Goal: Check status: Check status

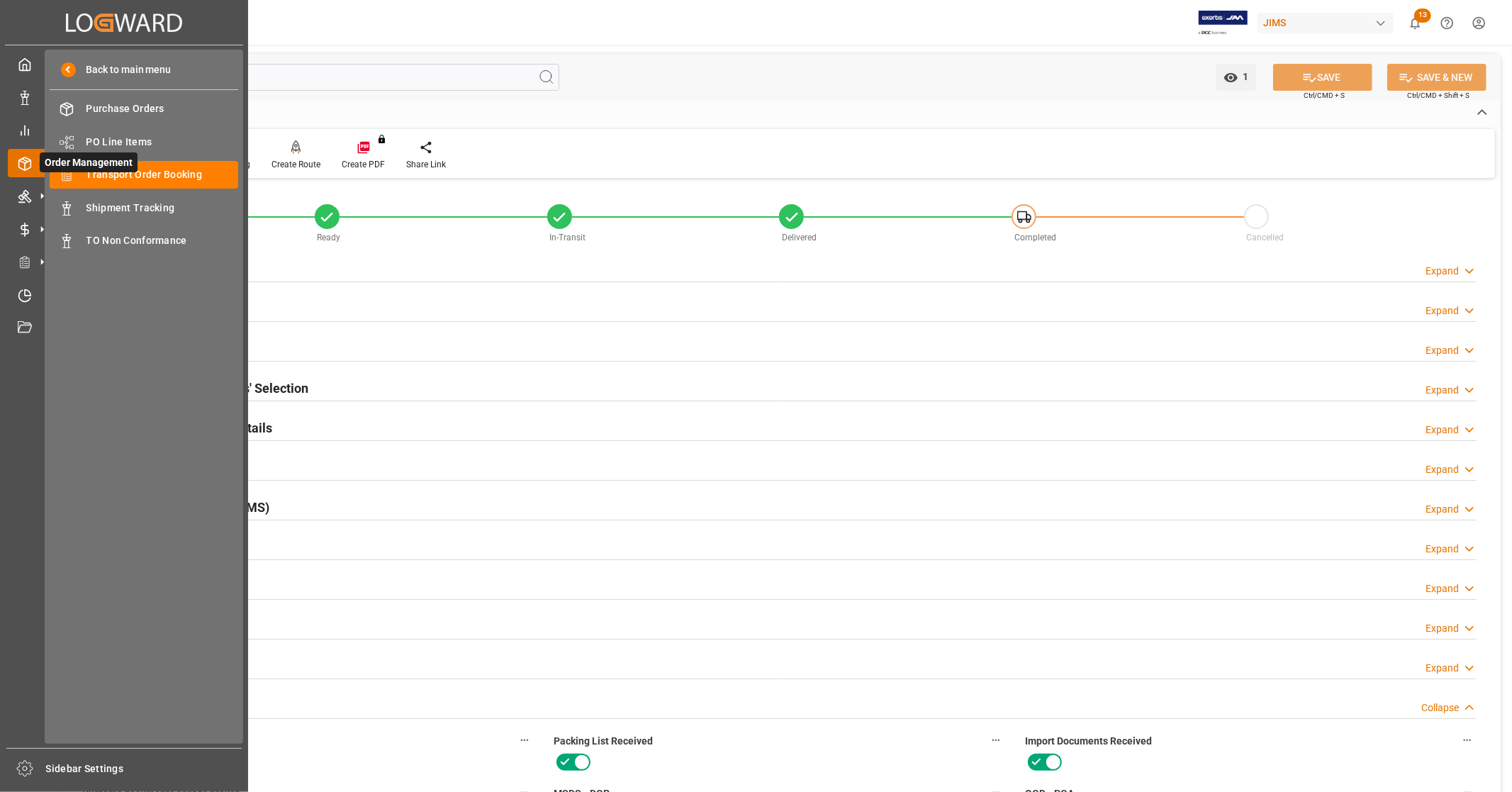
scroll to position [653, 0]
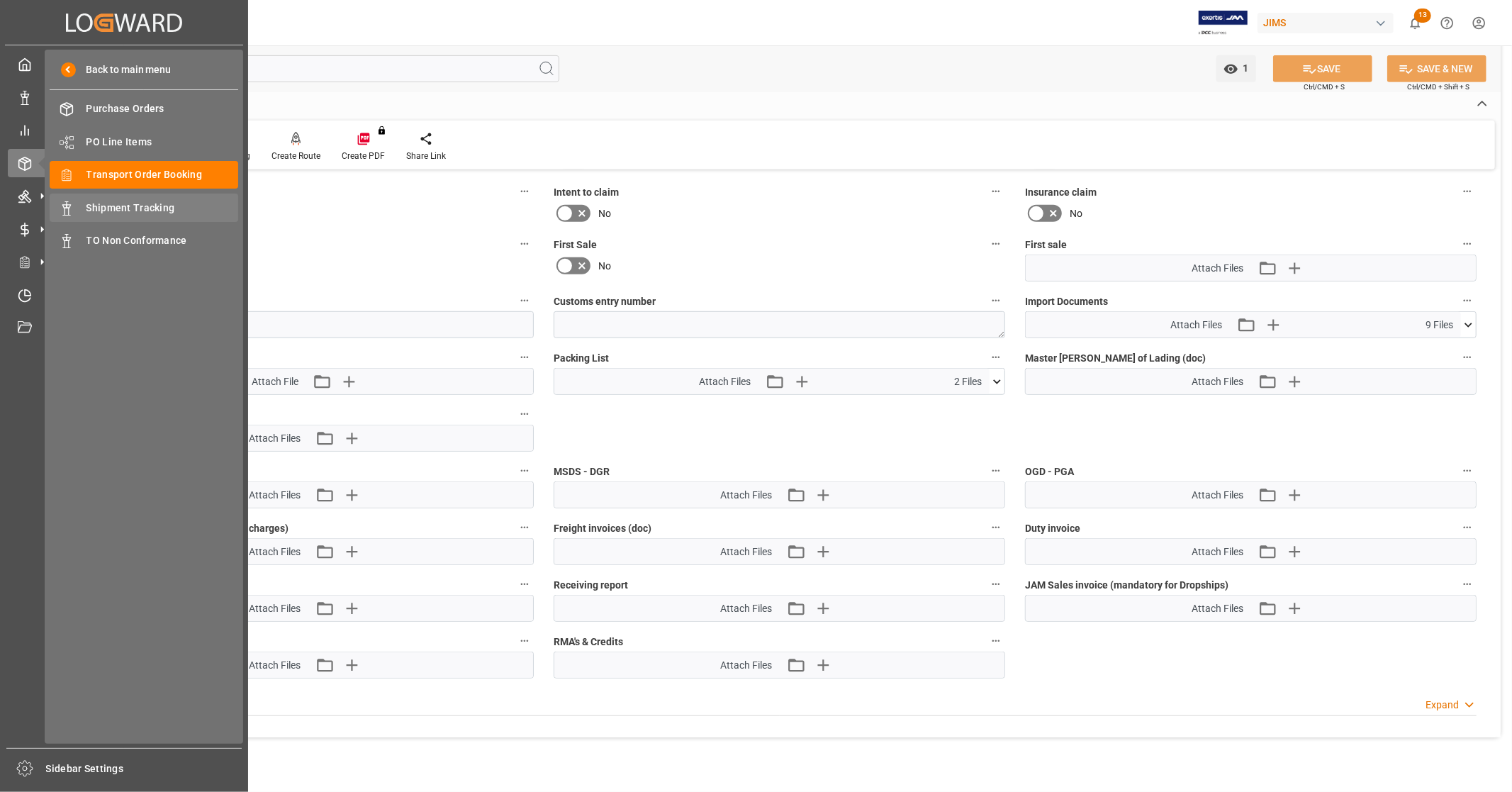
click at [157, 206] on span "Shipment Tracking" at bounding box center [163, 208] width 152 height 15
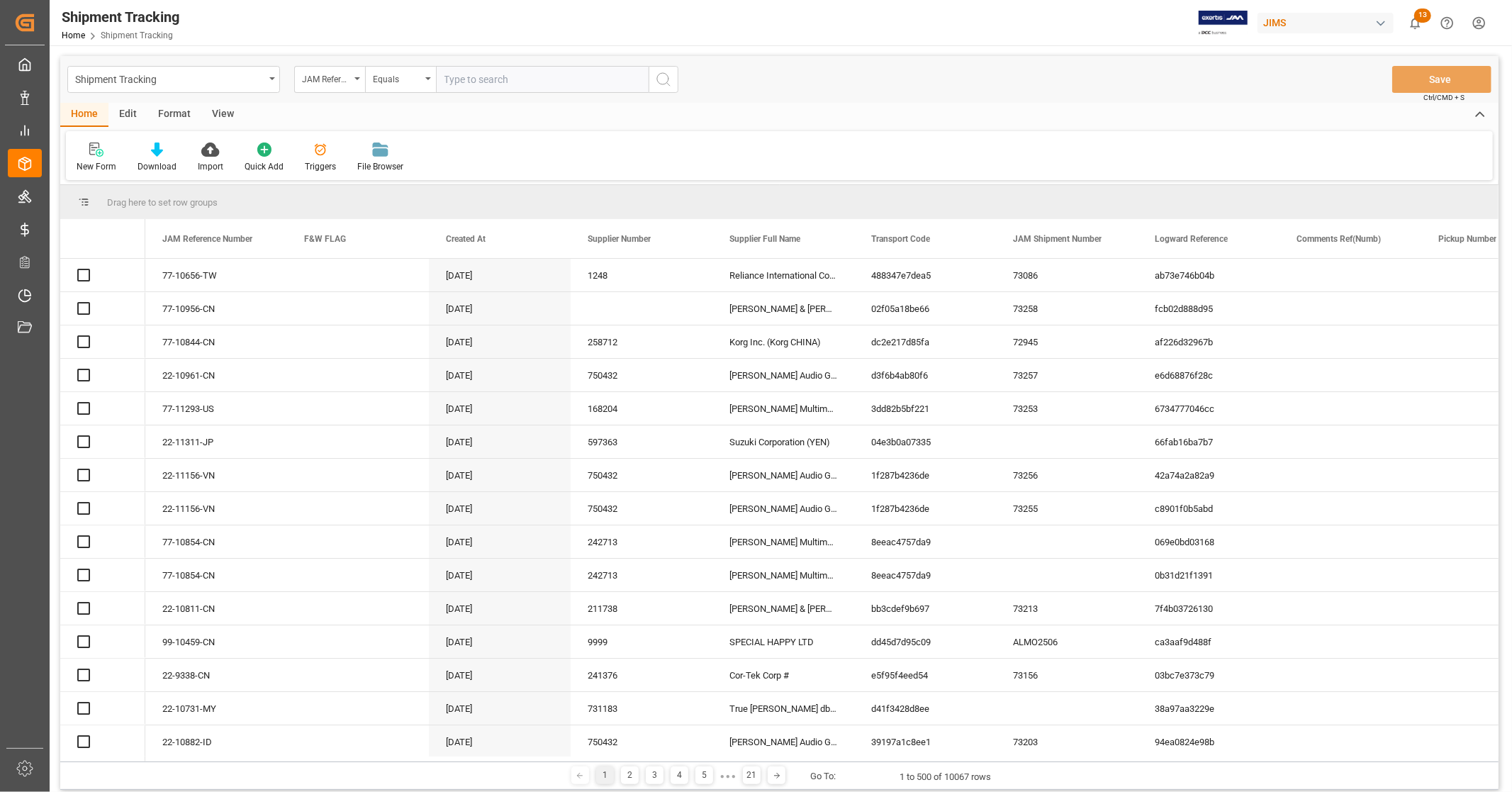
click at [341, 76] on div "JAM Reference Number" at bounding box center [326, 78] width 48 height 16
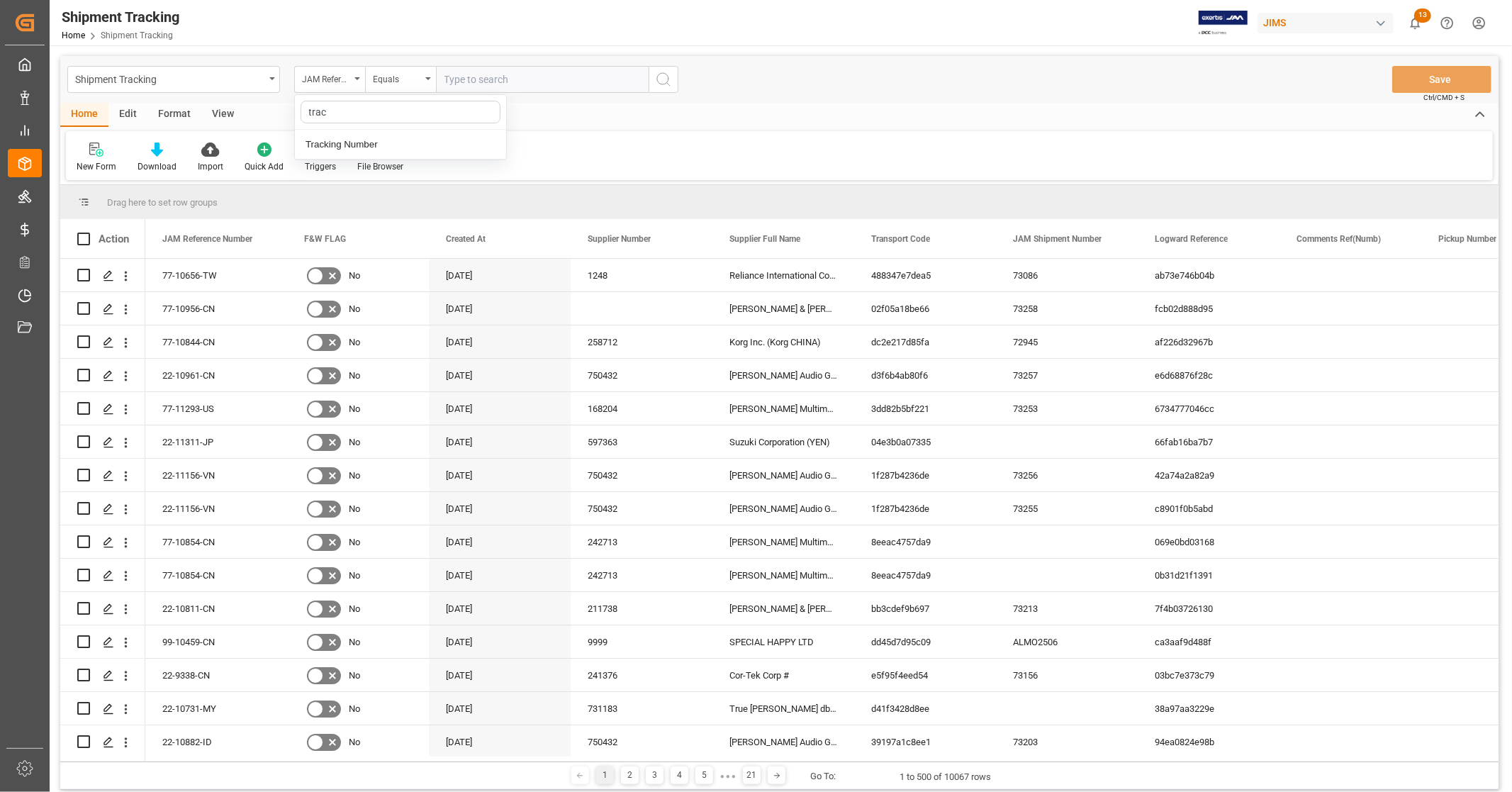
type input "track"
click at [350, 148] on div "Tracking Number" at bounding box center [400, 145] width 212 height 30
click at [476, 82] on input "text" at bounding box center [542, 79] width 212 height 27
paste input "5174594526"
type input "5174594526"
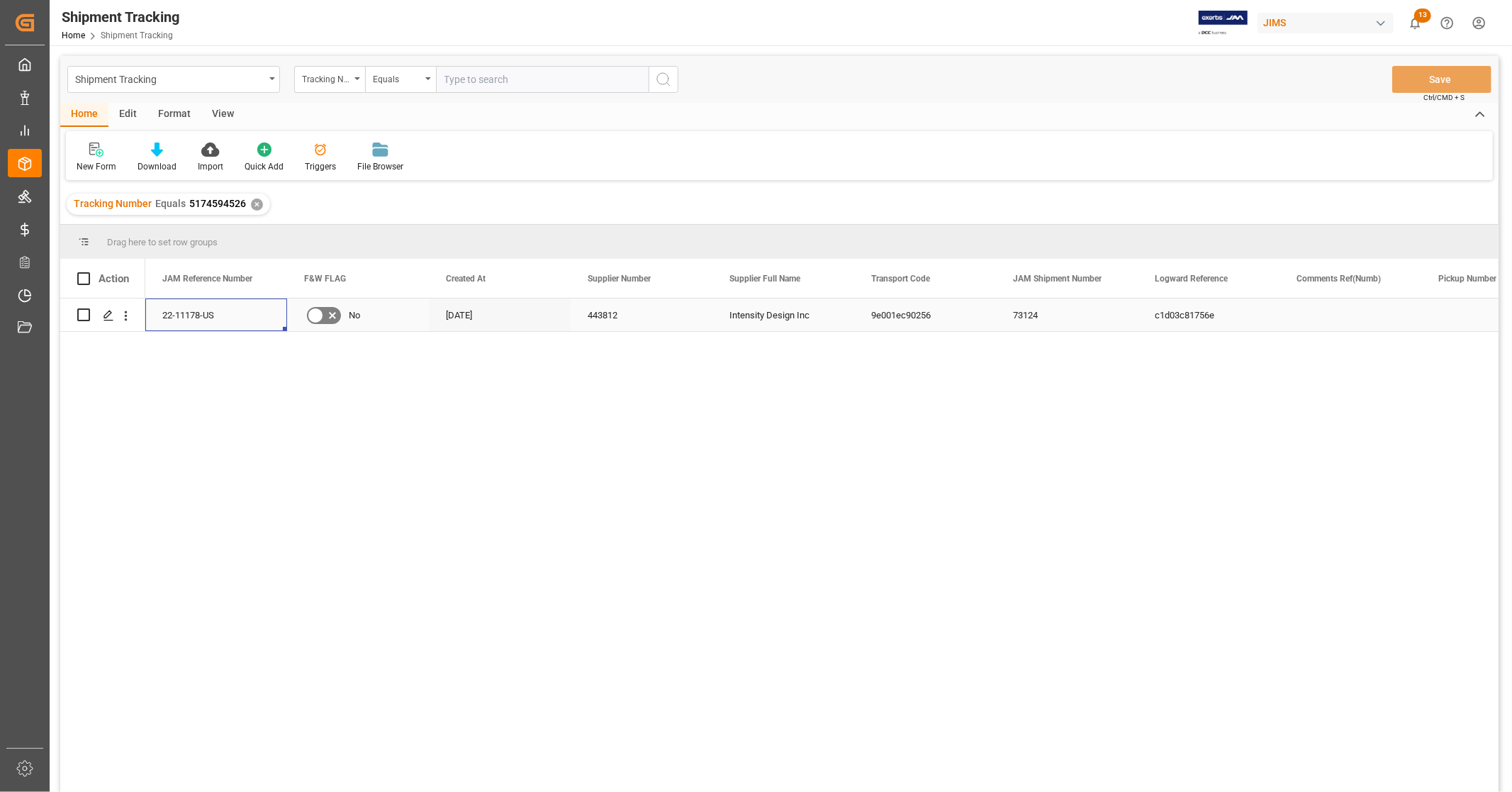
click at [228, 320] on div "22-11178-US" at bounding box center [216, 315] width 142 height 33
click at [1511, 72] on div at bounding box center [756, 396] width 1512 height 792
